Goal: Navigation & Orientation: Find specific page/section

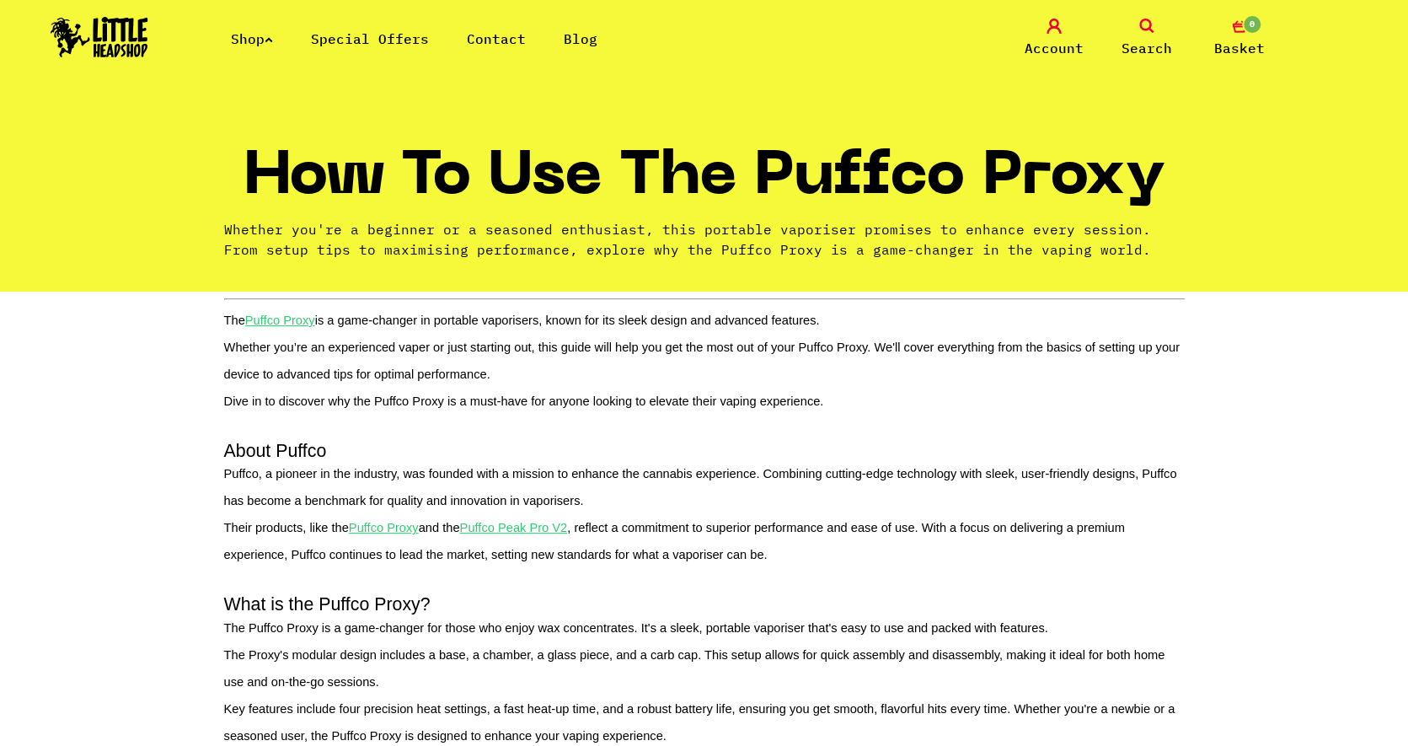
click at [253, 35] on link "Shop" at bounding box center [252, 38] width 42 height 17
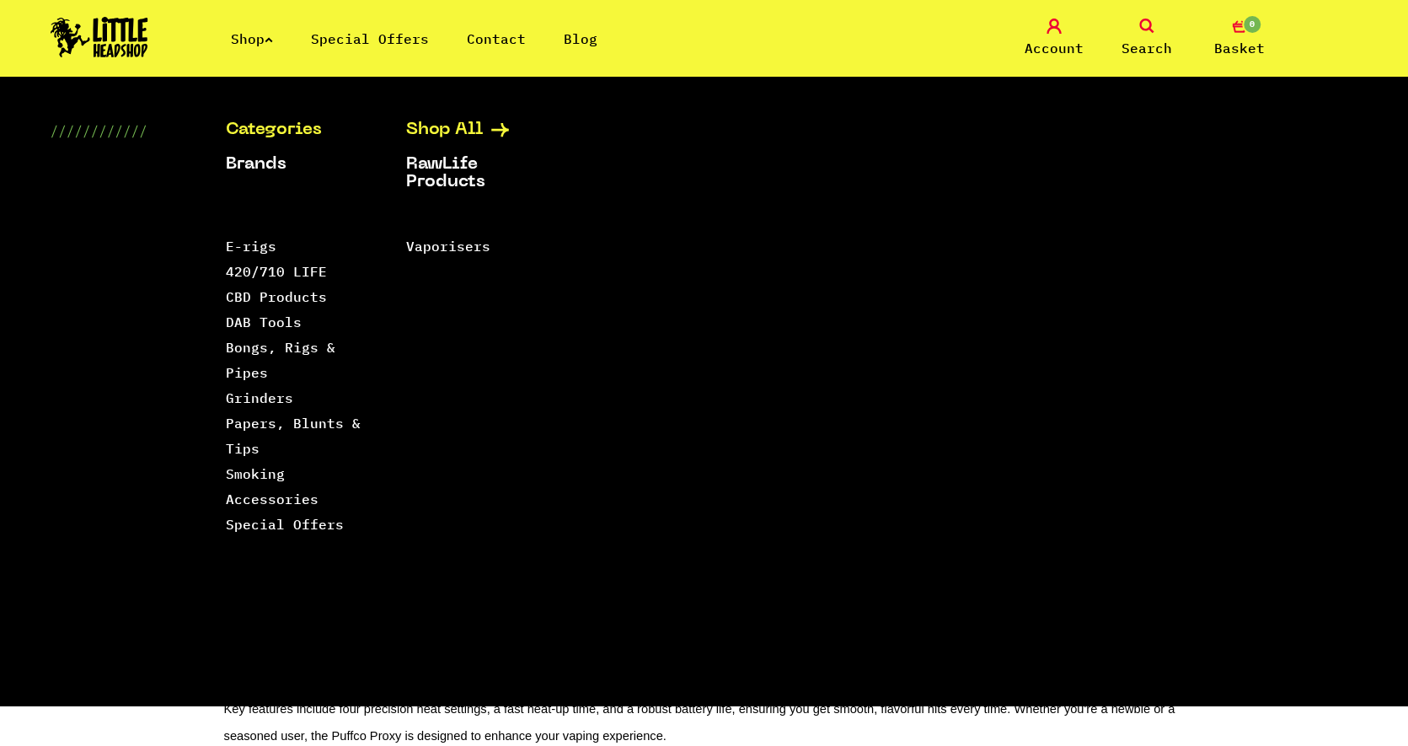
click at [460, 128] on link "Shop All" at bounding box center [475, 130] width 138 height 18
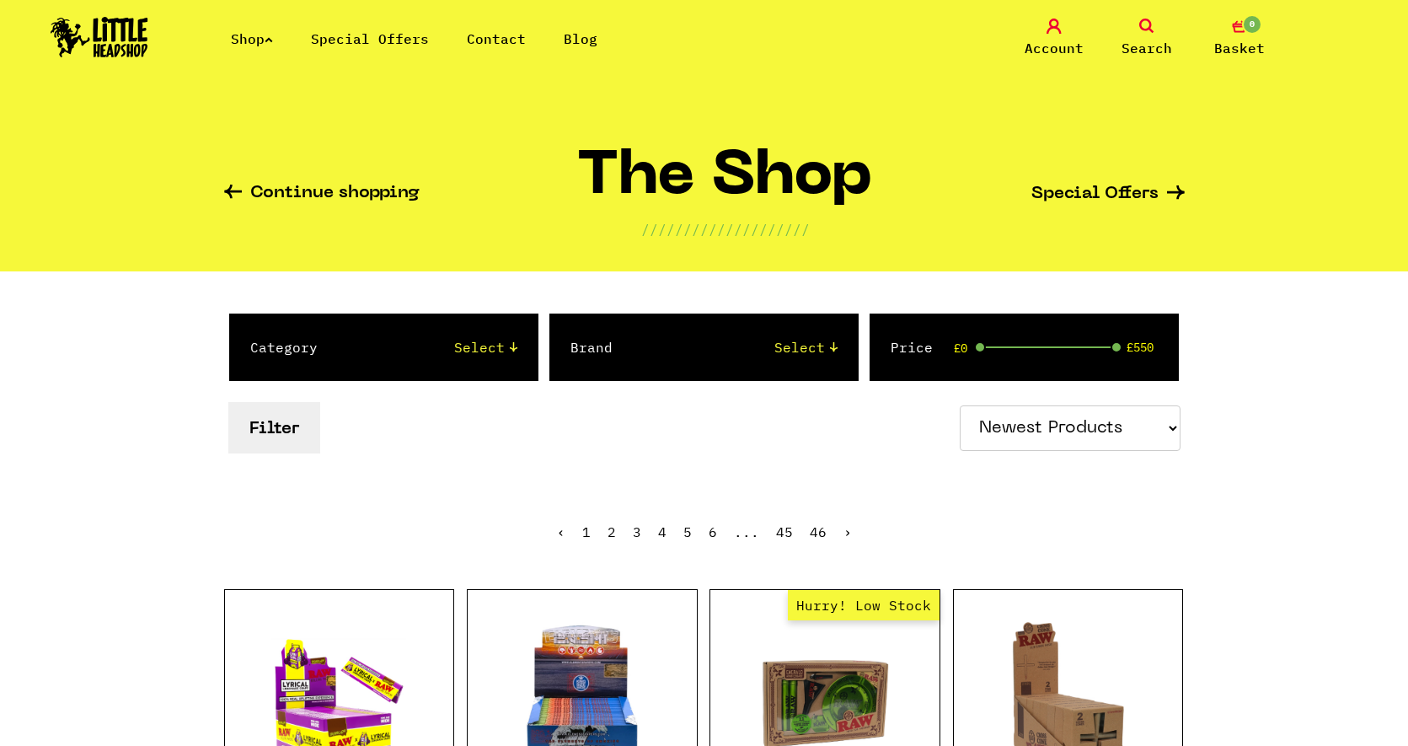
select select "newest"
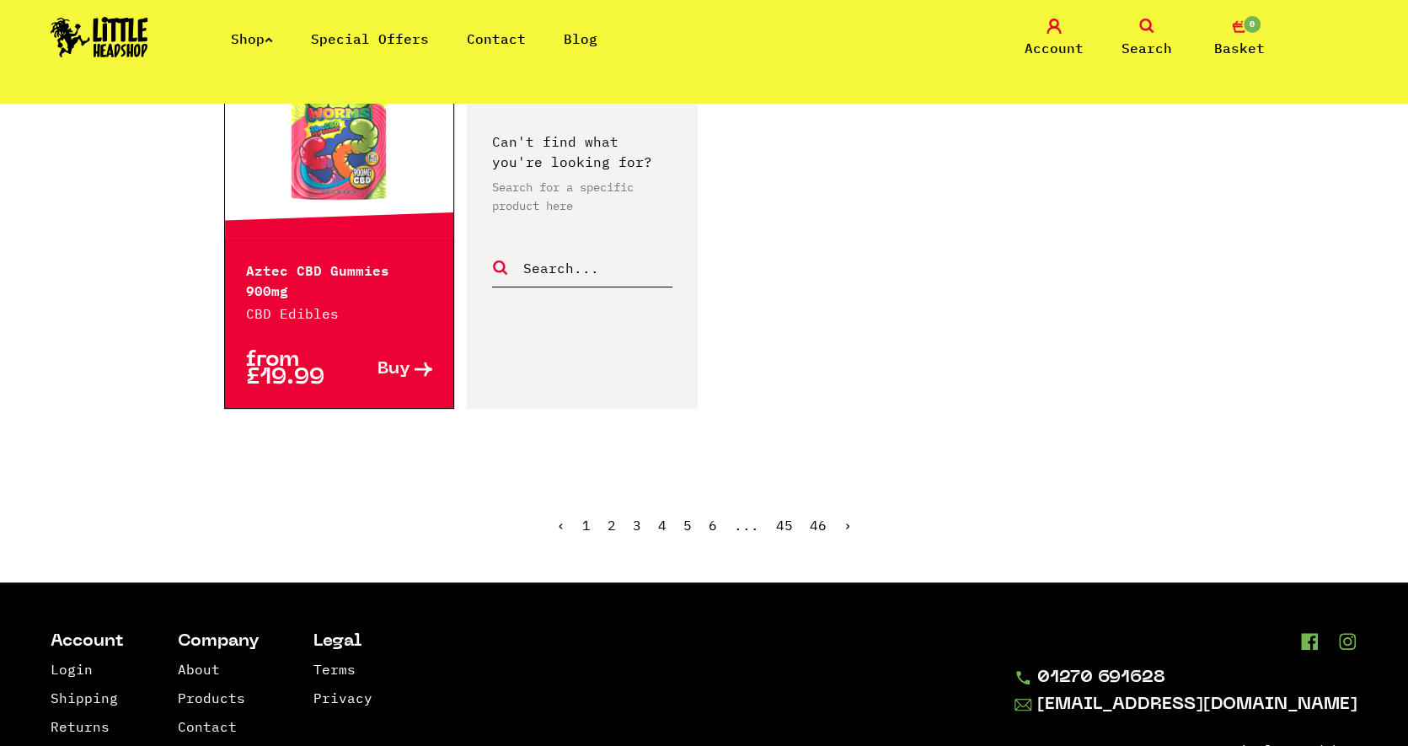
scroll to position [2833, 0]
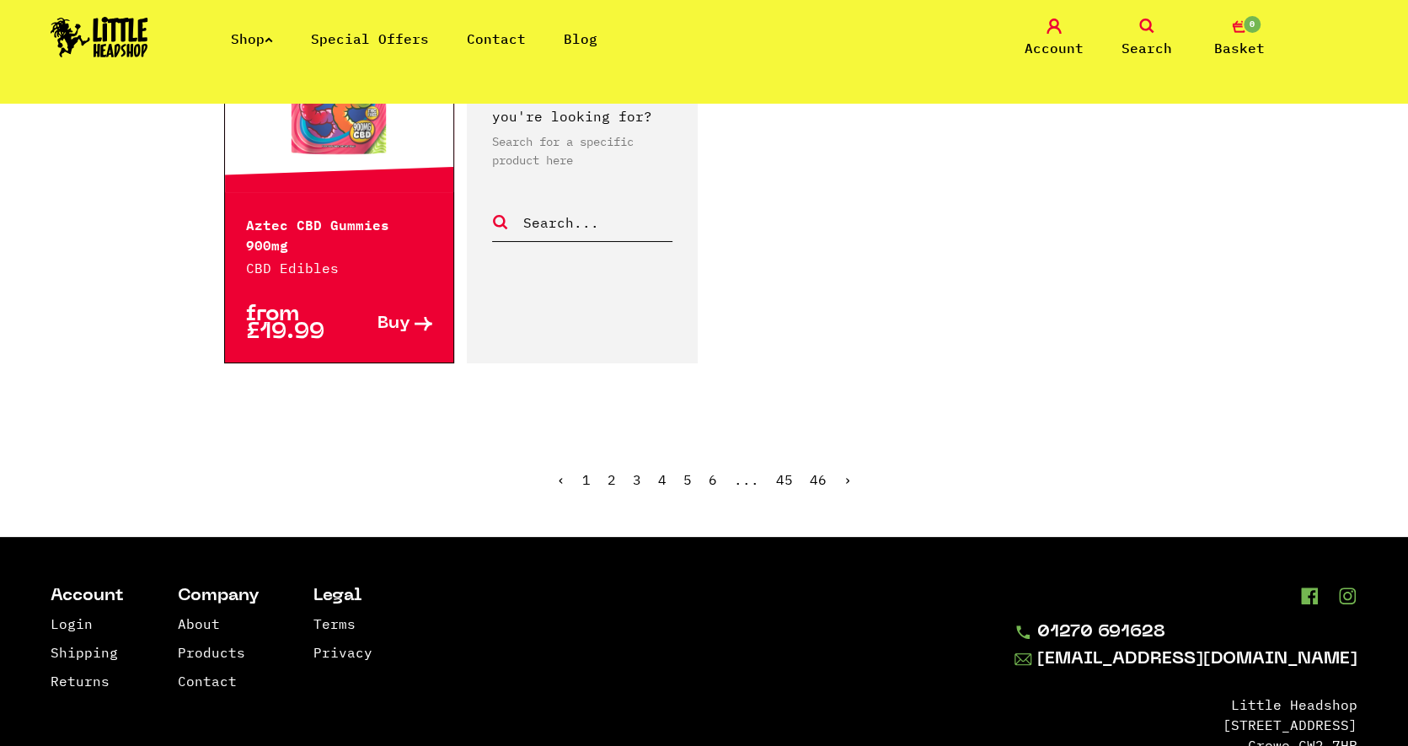
click at [846, 471] on link "›" at bounding box center [847, 479] width 8 height 17
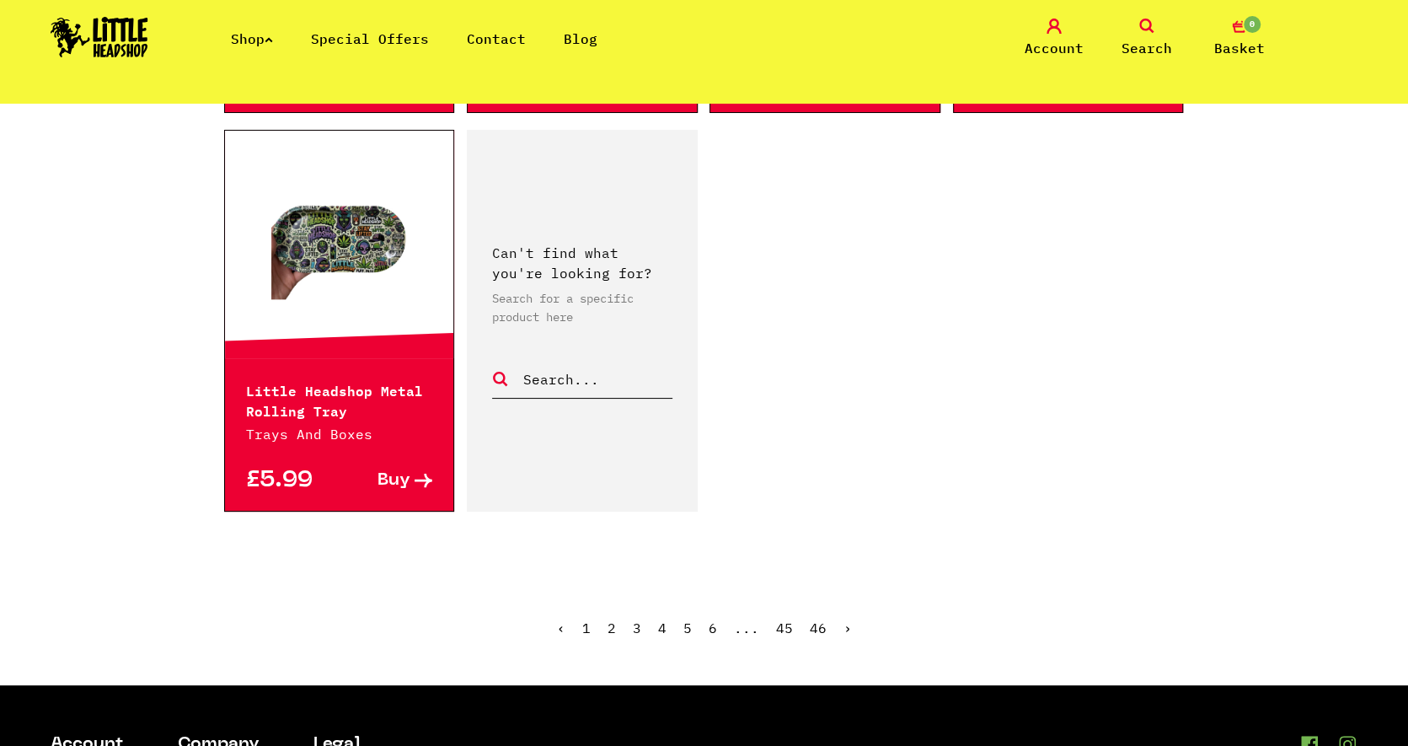
scroll to position [2528, 0]
click at [248, 35] on link "Shop" at bounding box center [252, 38] width 42 height 17
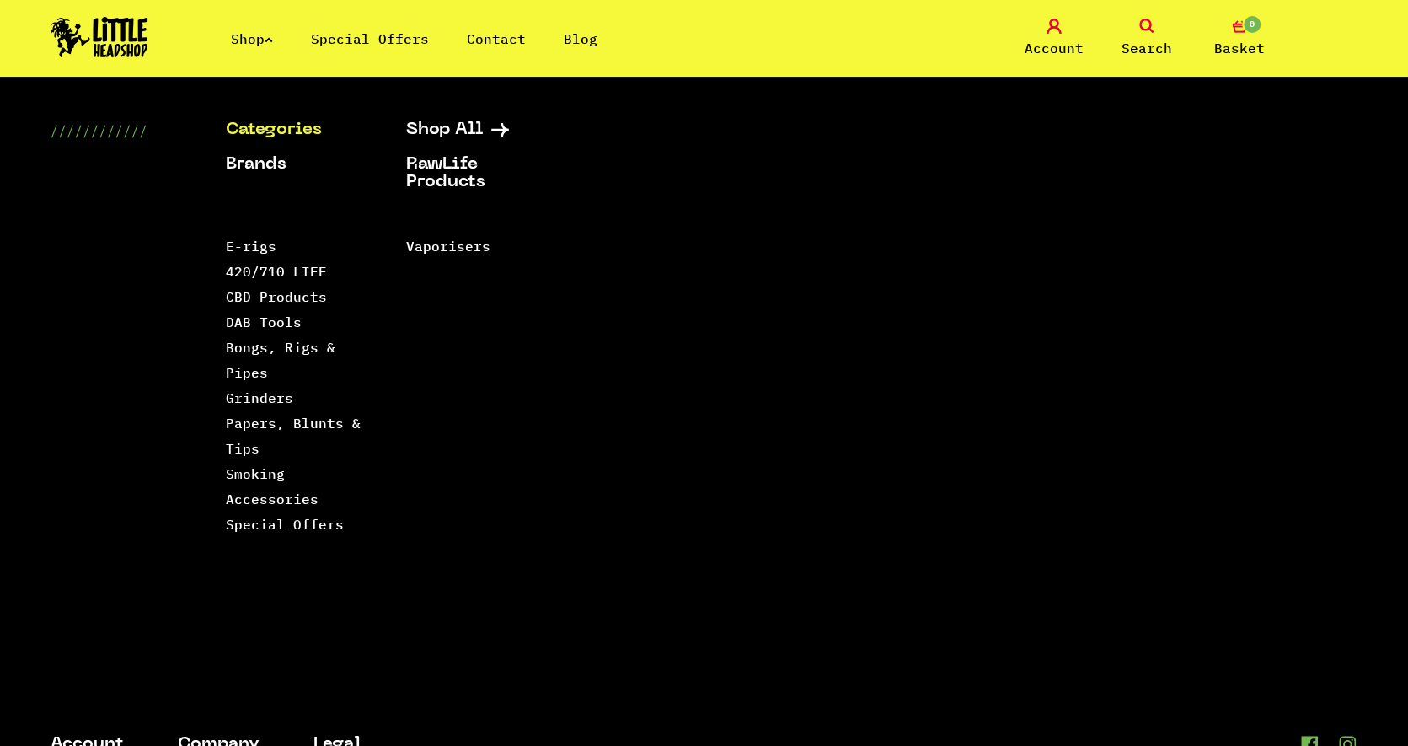
click at [294, 129] on link "Categories" at bounding box center [295, 130] width 138 height 18
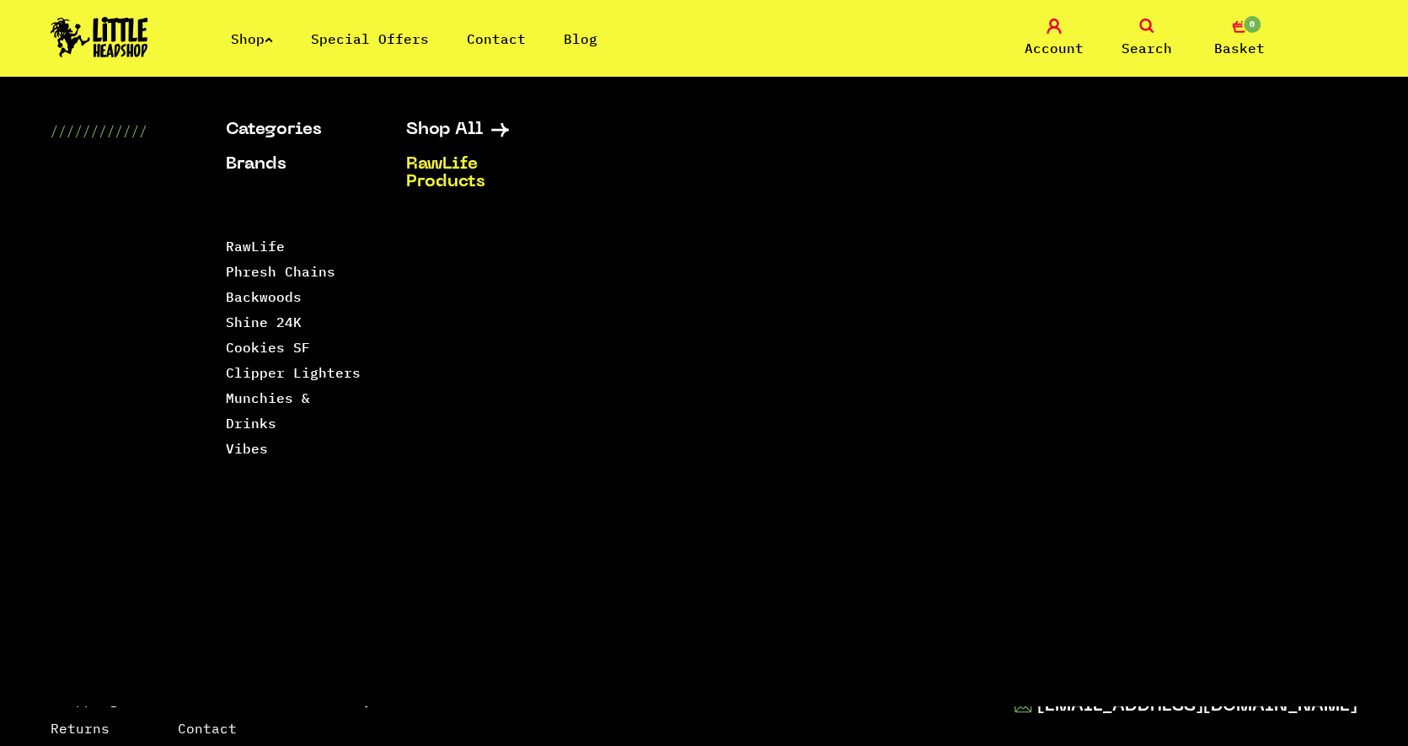
click at [361, 30] on link "Special Offers" at bounding box center [370, 38] width 118 height 17
